Goal: Find specific page/section: Find specific page/section

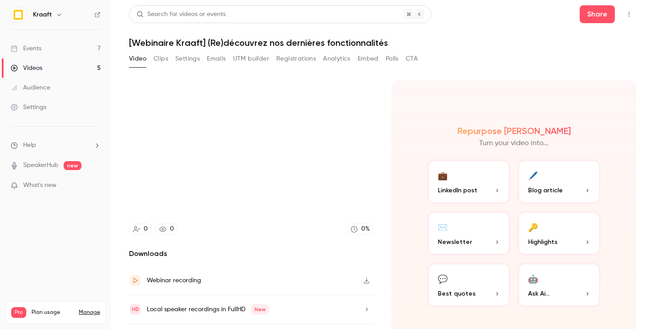
click at [44, 49] on link "Events 7" at bounding box center [55, 49] width 111 height 20
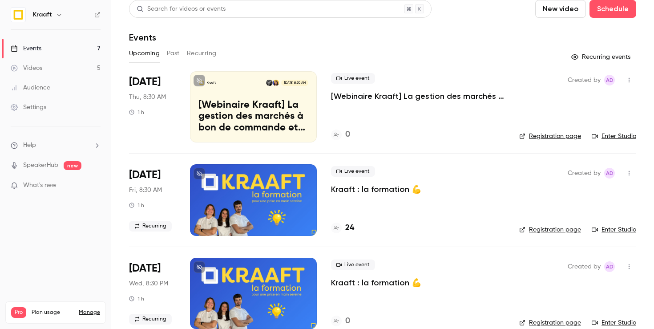
scroll to position [6, 0]
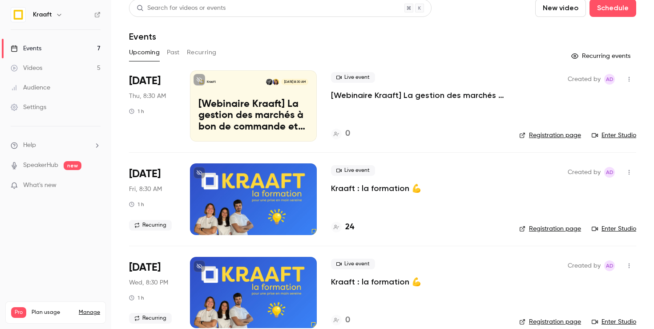
click at [293, 202] on div at bounding box center [253, 198] width 127 height 71
